Goal: Task Accomplishment & Management: Manage account settings

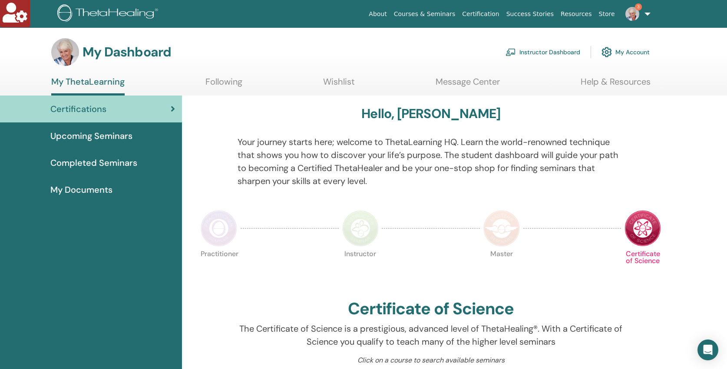
click at [542, 49] on link "Instructor Dashboard" at bounding box center [543, 52] width 75 height 19
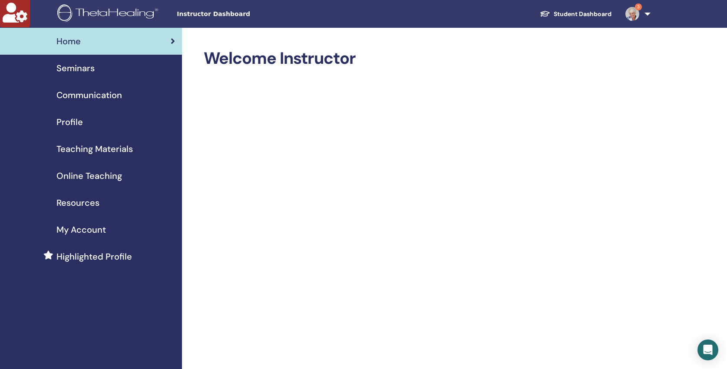
click at [67, 67] on span "Seminars" at bounding box center [75, 68] width 38 height 13
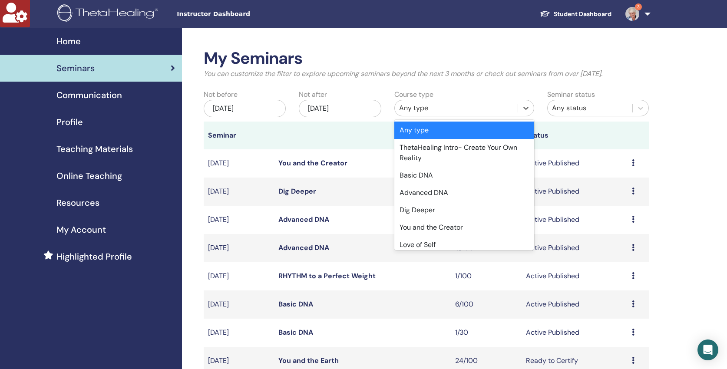
click at [434, 107] on div "Any type" at bounding box center [456, 108] width 114 height 10
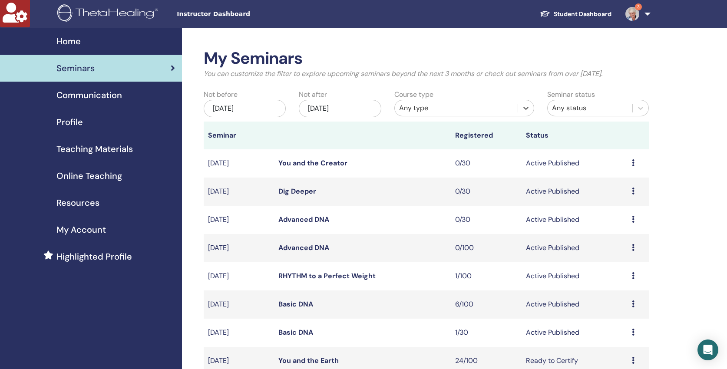
click at [418, 107] on div "Any type" at bounding box center [456, 108] width 114 height 10
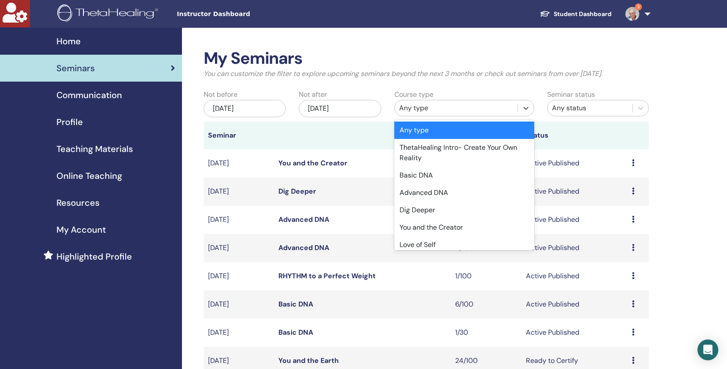
click at [418, 107] on div "Any type" at bounding box center [456, 108] width 114 height 10
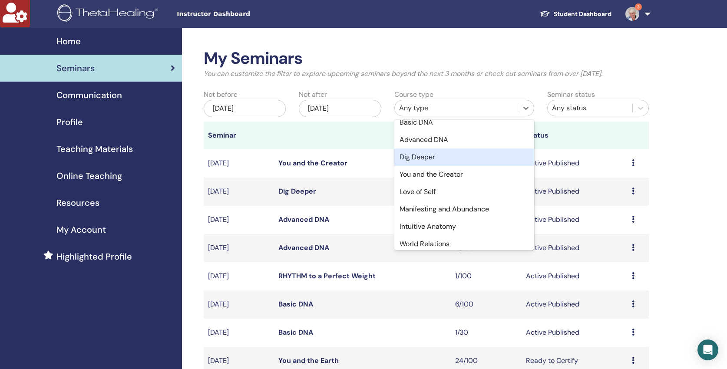
scroll to position [85, 0]
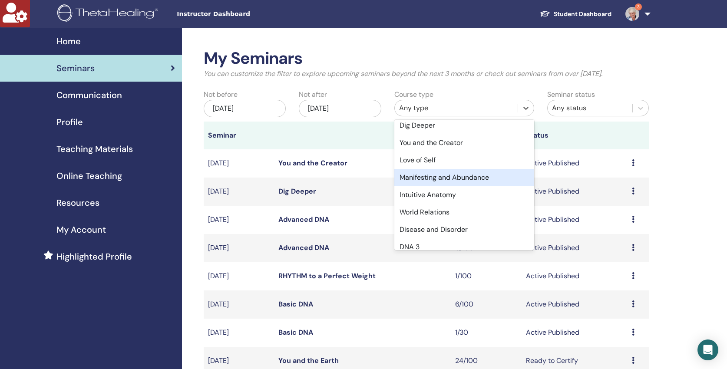
click at [443, 182] on div "Manifesting and Abundance" at bounding box center [464, 177] width 140 height 17
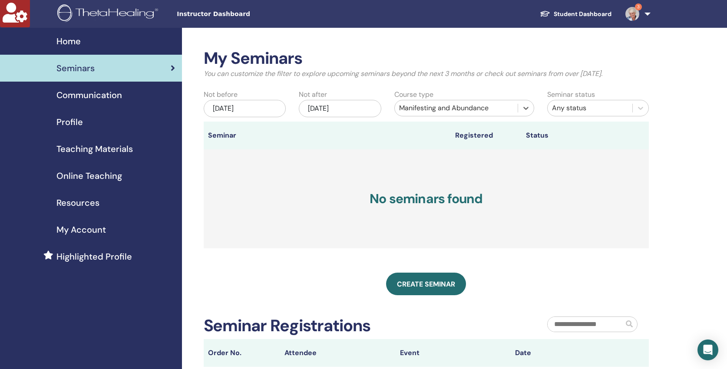
click at [262, 109] on div "May/19, 2025" at bounding box center [245, 108] width 83 height 17
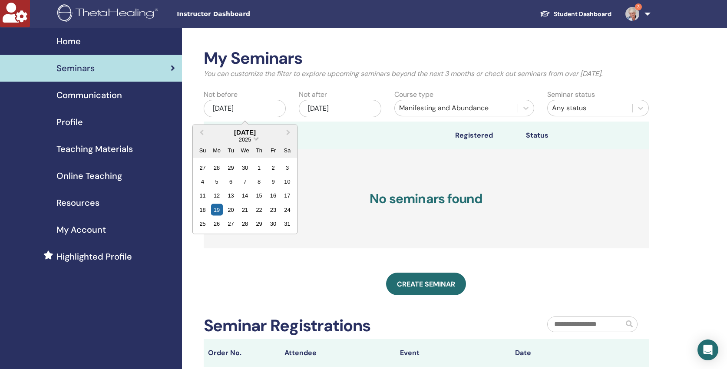
click at [255, 139] on span "Choose Date" at bounding box center [256, 138] width 6 height 6
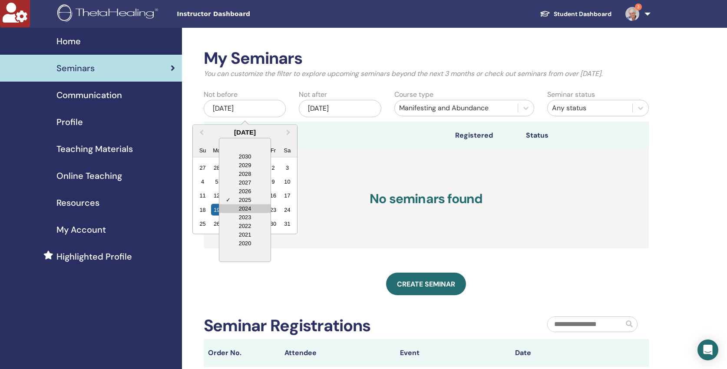
click at [248, 207] on div "2024" at bounding box center [244, 208] width 51 height 9
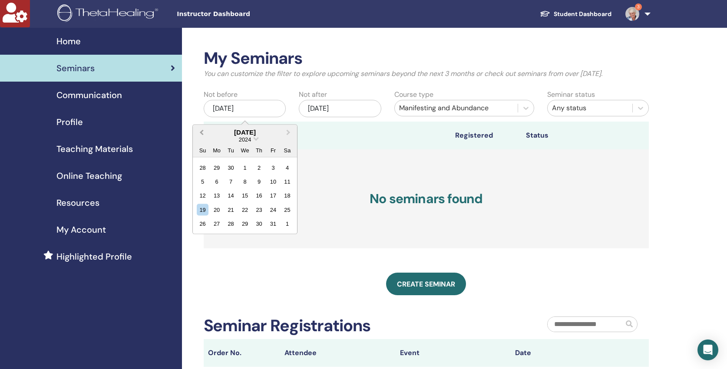
click at [202, 133] on span "Previous Month" at bounding box center [202, 132] width 0 height 9
click at [202, 132] on span "Previous Month" at bounding box center [202, 132] width 0 height 9
click at [261, 169] on div "1" at bounding box center [259, 168] width 12 height 12
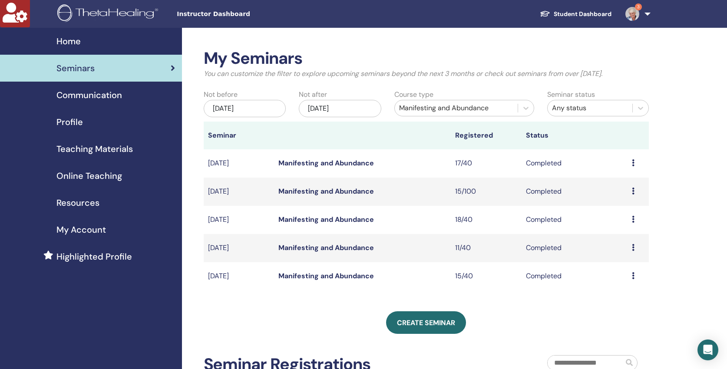
click at [300, 192] on link "Manifesting and Abundance" at bounding box center [326, 191] width 96 height 9
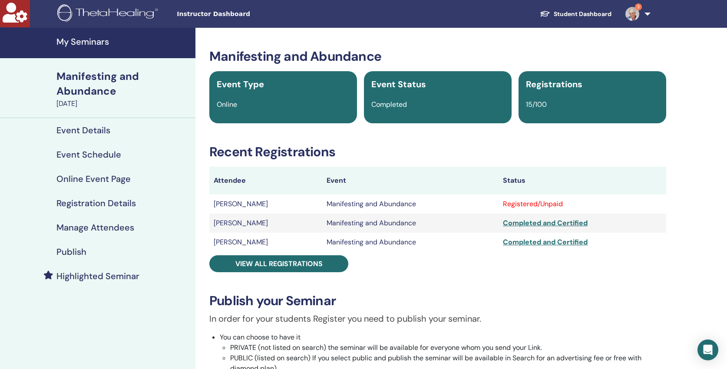
click at [103, 228] on h4 "Manage Attendees" at bounding box center [95, 227] width 78 height 10
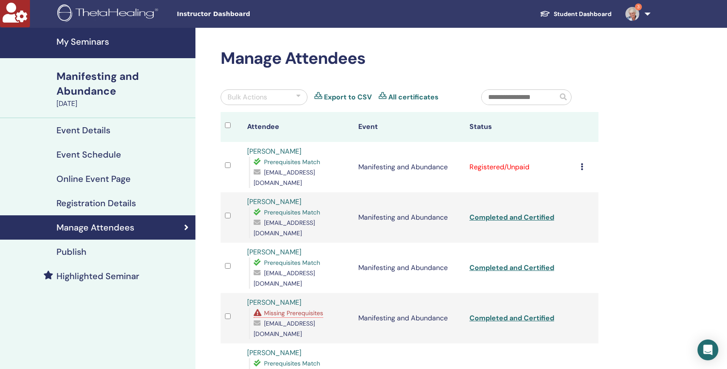
click at [581, 163] on icon at bounding box center [582, 166] width 3 height 7
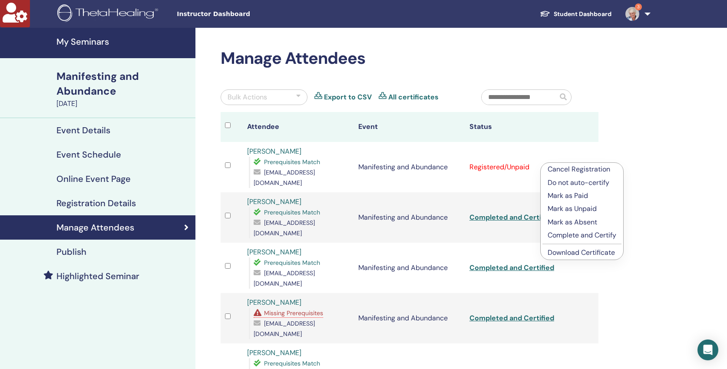
click at [556, 233] on p "Complete and Certify" at bounding box center [582, 235] width 69 height 10
